Goal: Task Accomplishment & Management: Manage account settings

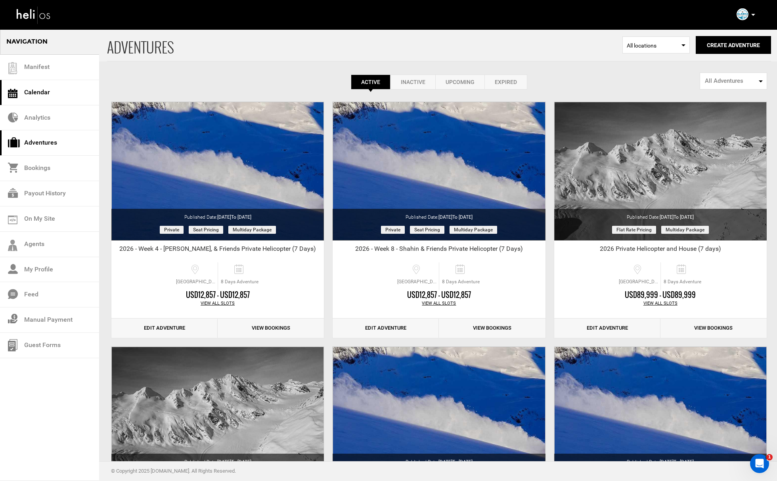
click at [36, 95] on link "Calendar" at bounding box center [49, 92] width 99 height 25
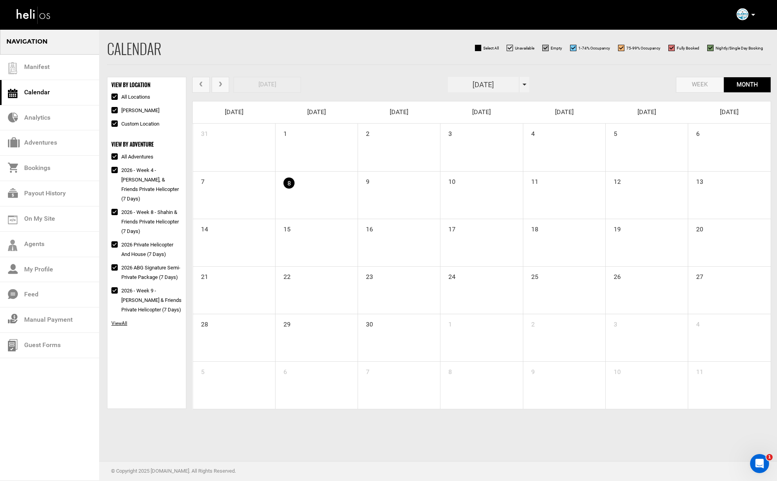
click at [523, 85] on span at bounding box center [524, 85] width 4 height 2
click at [522, 103] on th "»" at bounding box center [525, 101] width 12 height 12
click at [484, 120] on span "Feb" at bounding box center [481, 120] width 18 height 21
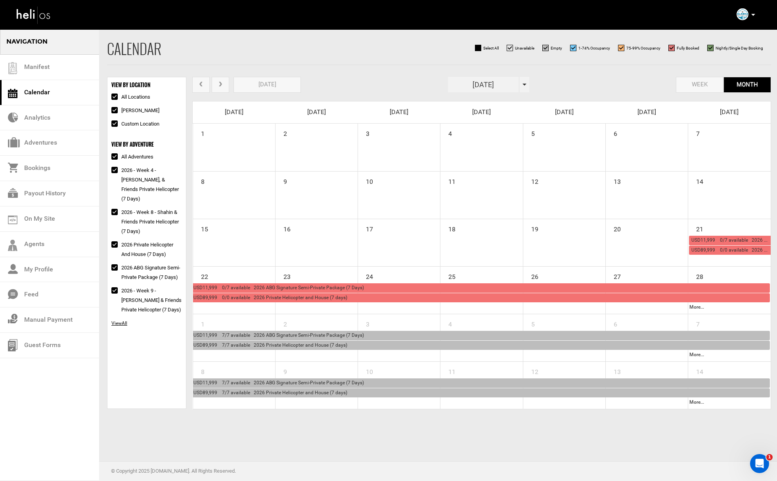
click at [255, 285] on span "USD11,999 0/7 available 2026 ABG Signature Semi-Private Package (7 Days)" at bounding box center [278, 288] width 170 height 6
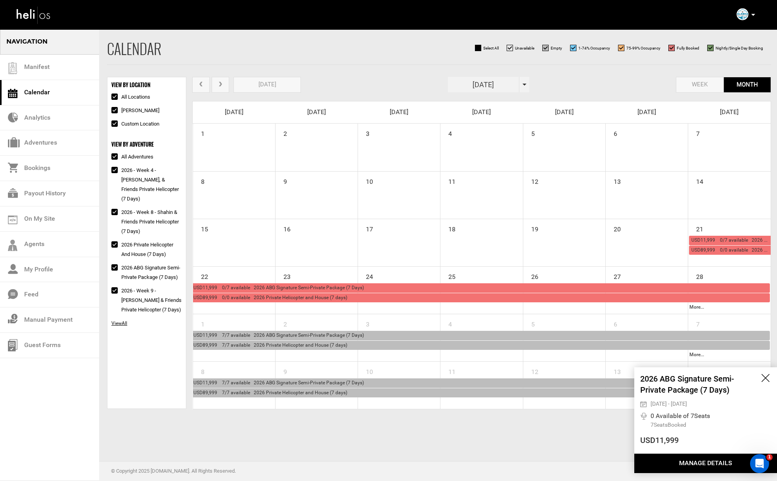
click at [693, 460] on button "Manage Details" at bounding box center [705, 463] width 143 height 19
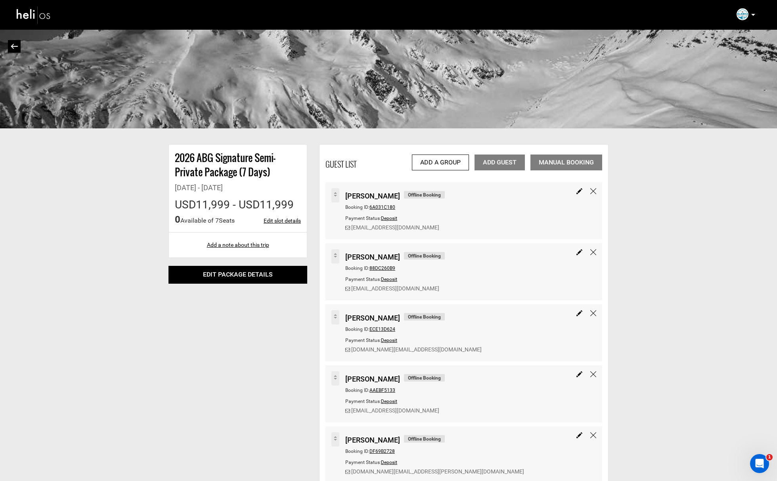
click at [268, 215] on div "Edit slot details" at bounding box center [282, 219] width 37 height 13
click at [272, 218] on link "Edit slot details" at bounding box center [282, 221] width 37 height 8
type input "[DATE]"
type input "10"
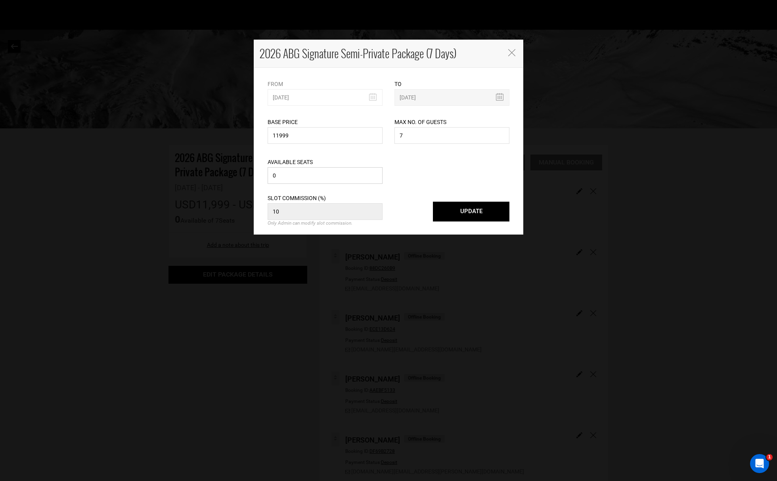
click at [333, 172] on input "0" at bounding box center [324, 175] width 115 height 17
type input "1"
click at [492, 216] on button "UPDATE" at bounding box center [471, 212] width 76 height 20
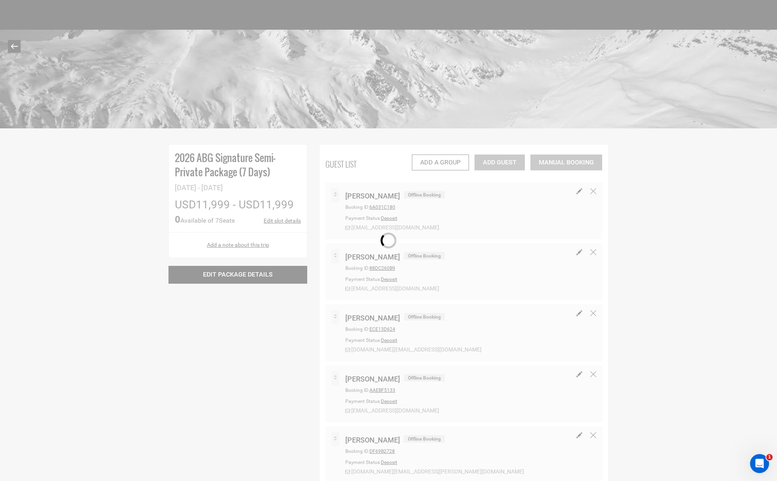
select select "1"
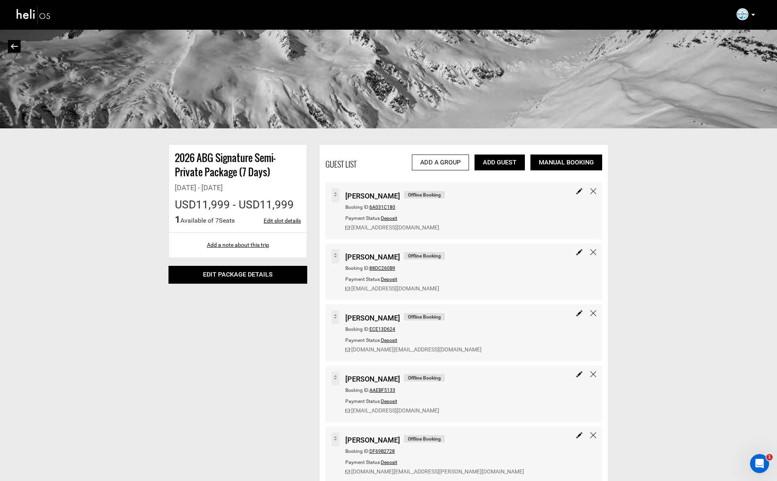
click at [506, 160] on link "Add Guest" at bounding box center [499, 163] width 50 height 16
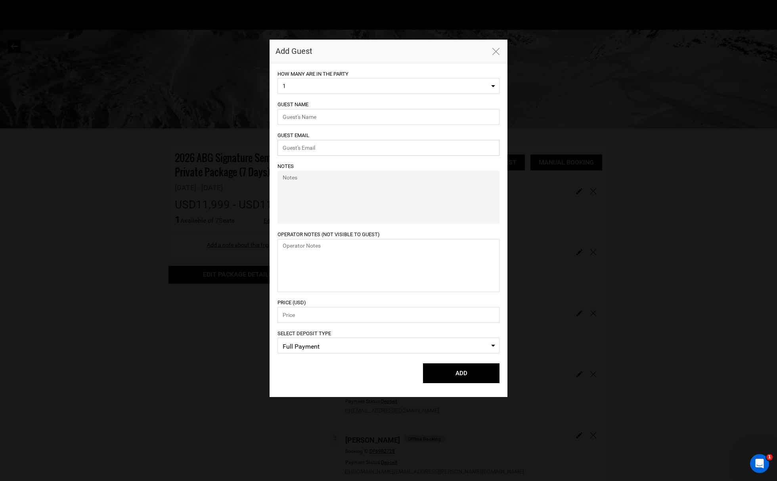
type input "[EMAIL_ADDRESS][DOMAIN_NAME]"
click at [319, 117] on input "text" at bounding box center [388, 117] width 222 height 16
paste input "[PERSON_NAME]"
type input "[PERSON_NAME]"
click at [321, 151] on input "[EMAIL_ADDRESS][DOMAIN_NAME]" at bounding box center [388, 148] width 222 height 16
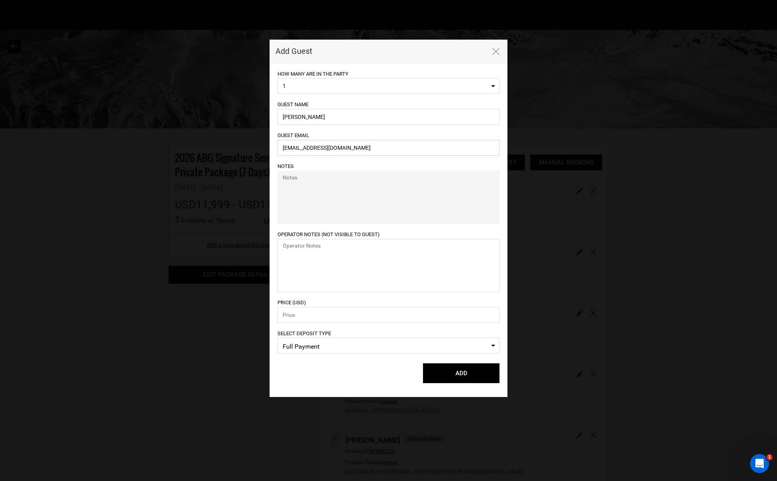
click at [321, 151] on input "[EMAIL_ADDRESS][DOMAIN_NAME]" at bounding box center [388, 148] width 222 height 16
paste input "[EMAIL_ADDRESS]"
type input "[EMAIL_ADDRESS][DOMAIN_NAME]"
click at [318, 340] on span "Select Deposit Type Full Payment" at bounding box center [388, 346] width 222 height 16
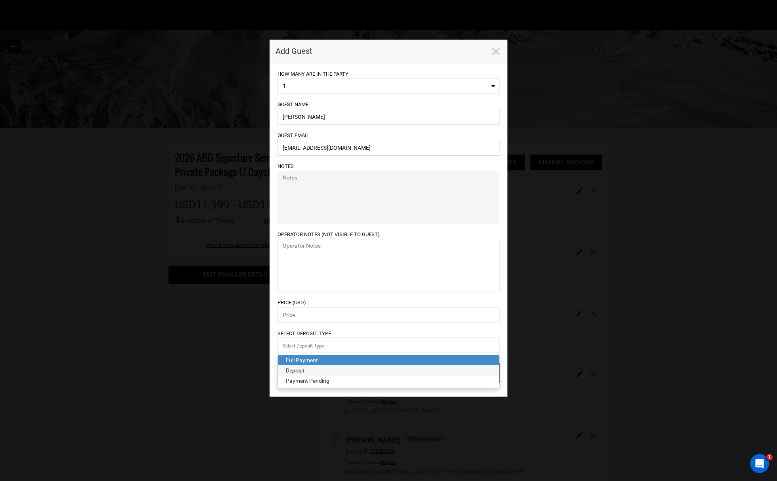
click at [315, 373] on div "Deposit" at bounding box center [388, 371] width 205 height 8
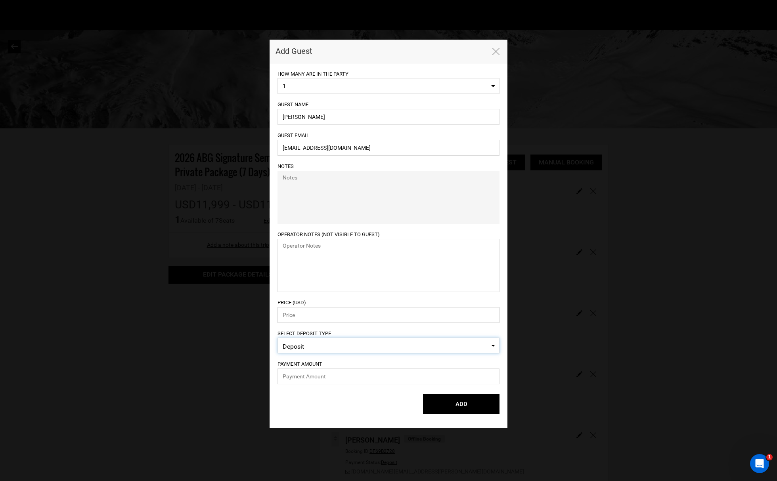
click at [295, 314] on input "number" at bounding box center [388, 315] width 222 height 16
type input "11999"
click at [317, 383] on input "text" at bounding box center [388, 377] width 222 height 16
type input "2999.75"
click at [376, 418] on div "ADD Please select lodging for all." at bounding box center [388, 402] width 222 height 36
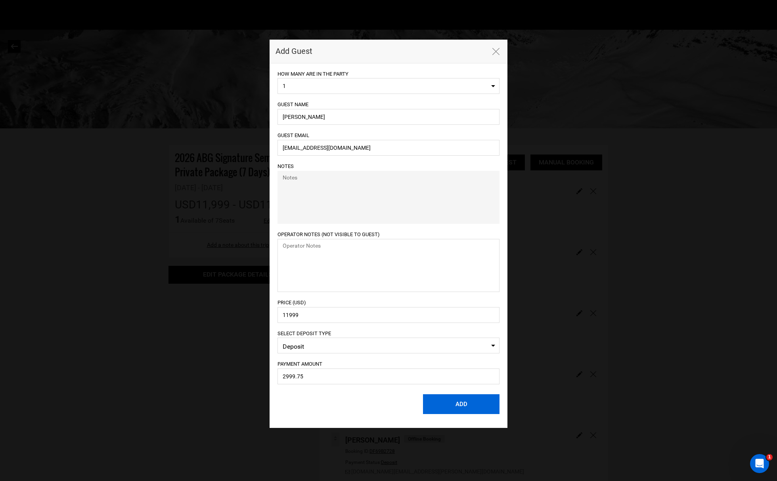
click at [447, 406] on button "ADD" at bounding box center [461, 404] width 76 height 20
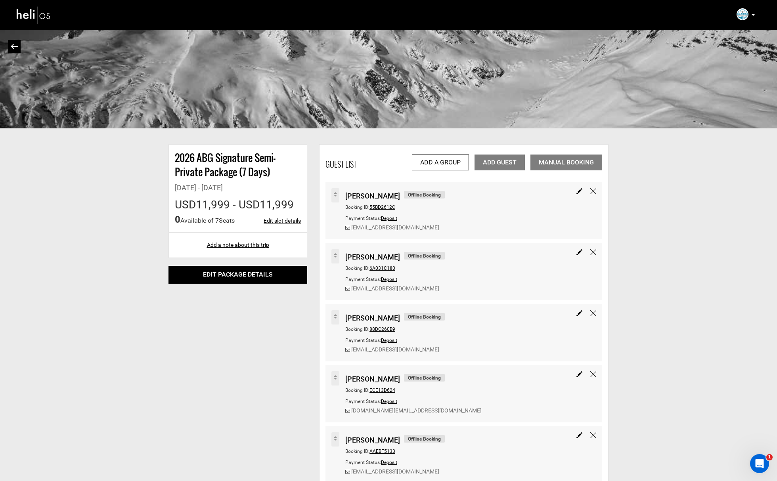
click at [376, 207] on span "55BD2612C" at bounding box center [382, 207] width 26 height 6
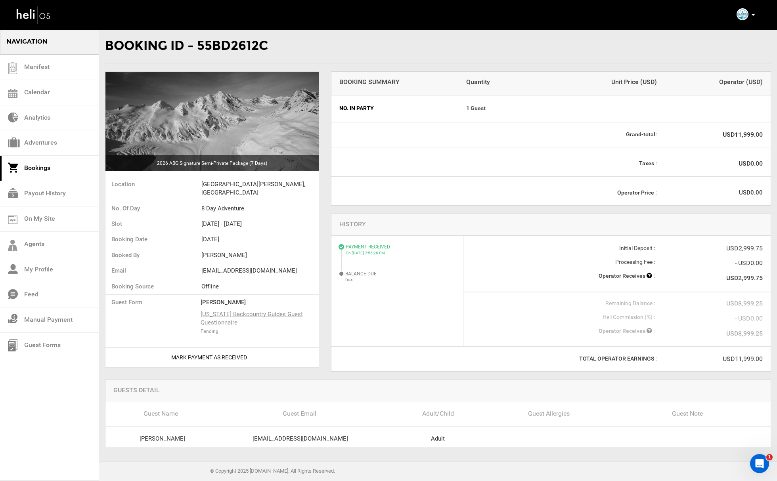
drag, startPoint x: 441, startPoint y: 151, endPoint x: 435, endPoint y: 144, distance: 10.1
click at [441, 151] on div "Taxes : USD0.00" at bounding box center [550, 161] width 439 height 29
click at [54, 95] on link "Calendar" at bounding box center [49, 92] width 99 height 25
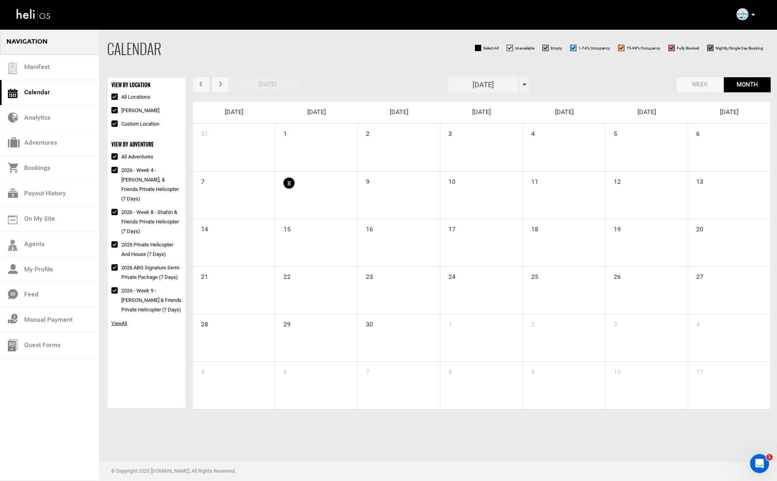
click at [524, 84] on span at bounding box center [524, 85] width 4 height 2
click at [526, 101] on th "»" at bounding box center [525, 101] width 12 height 12
click at [503, 120] on span "Mar" at bounding box center [500, 120] width 18 height 21
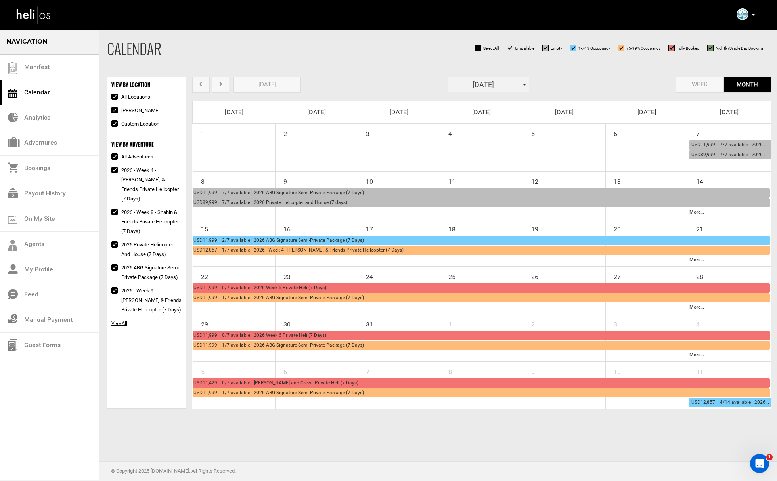
click at [204, 84] on span "prev" at bounding box center [200, 85] width 7 height 6
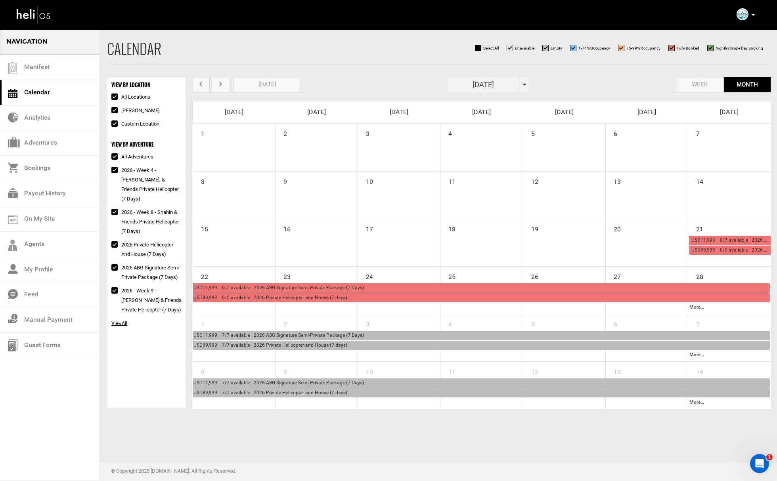
click at [221, 86] on span "next" at bounding box center [220, 85] width 7 height 6
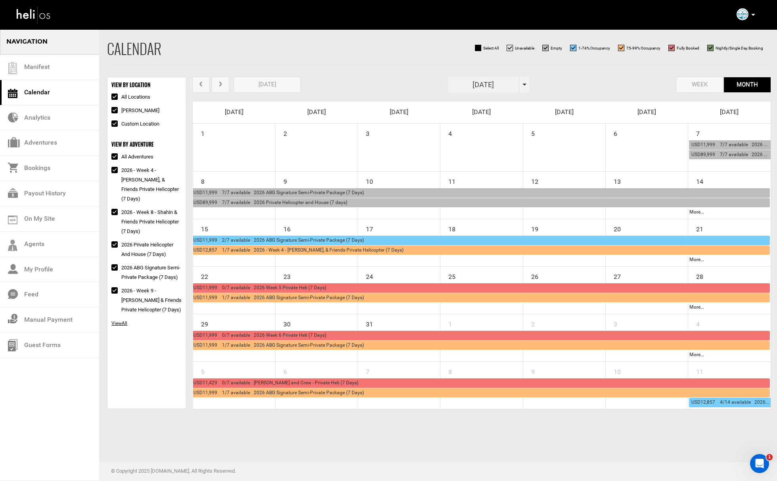
click at [221, 86] on span "next" at bounding box center [220, 85] width 7 height 6
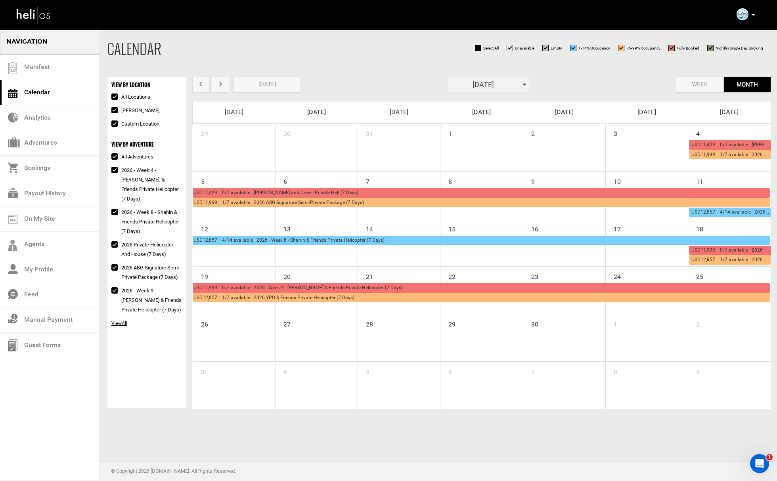
click at [202, 86] on span "prev" at bounding box center [200, 85] width 7 height 6
